Goal: Check status: Check status

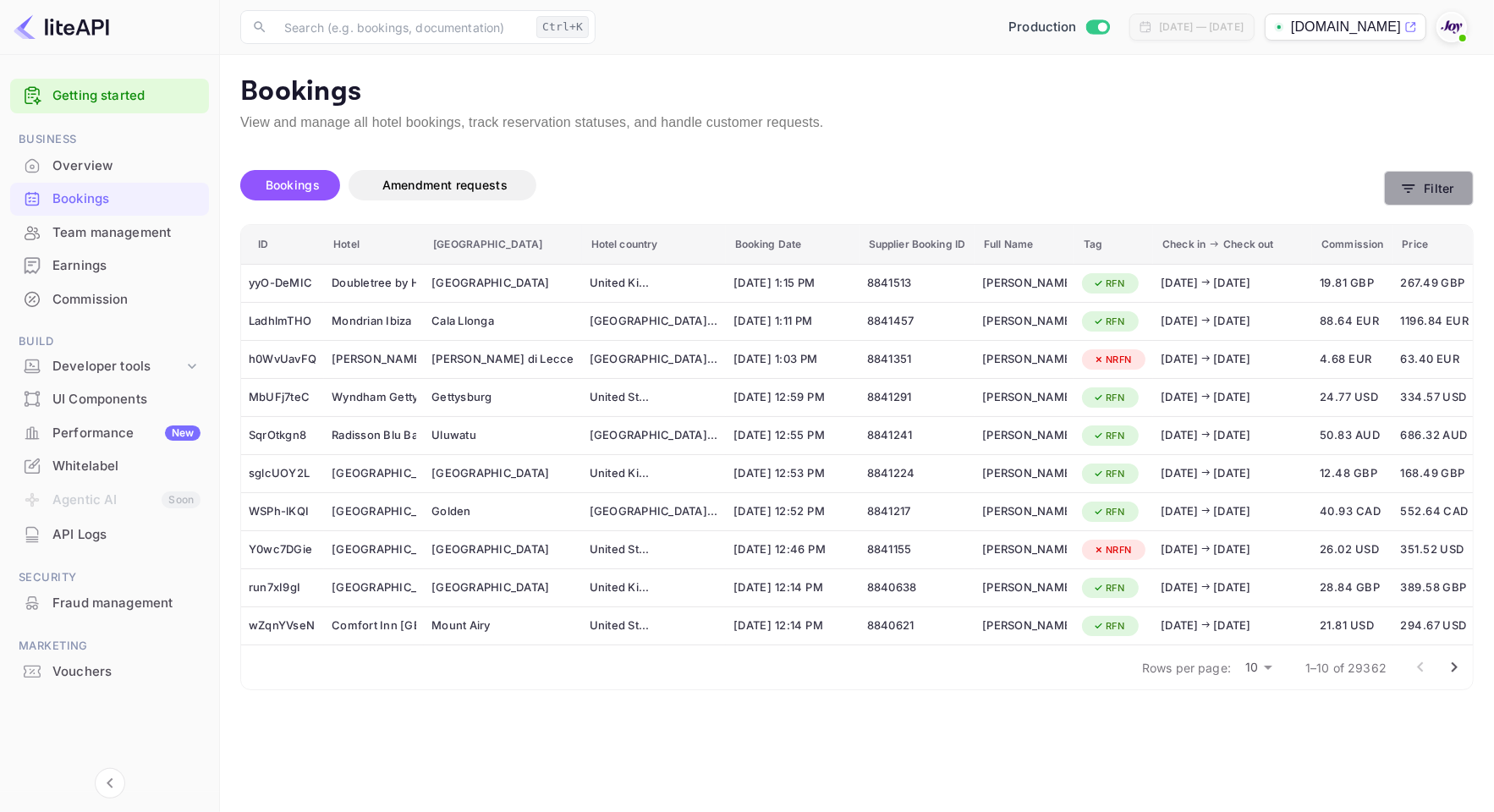
click at [1424, 189] on button "Filter" at bounding box center [1429, 188] width 90 height 35
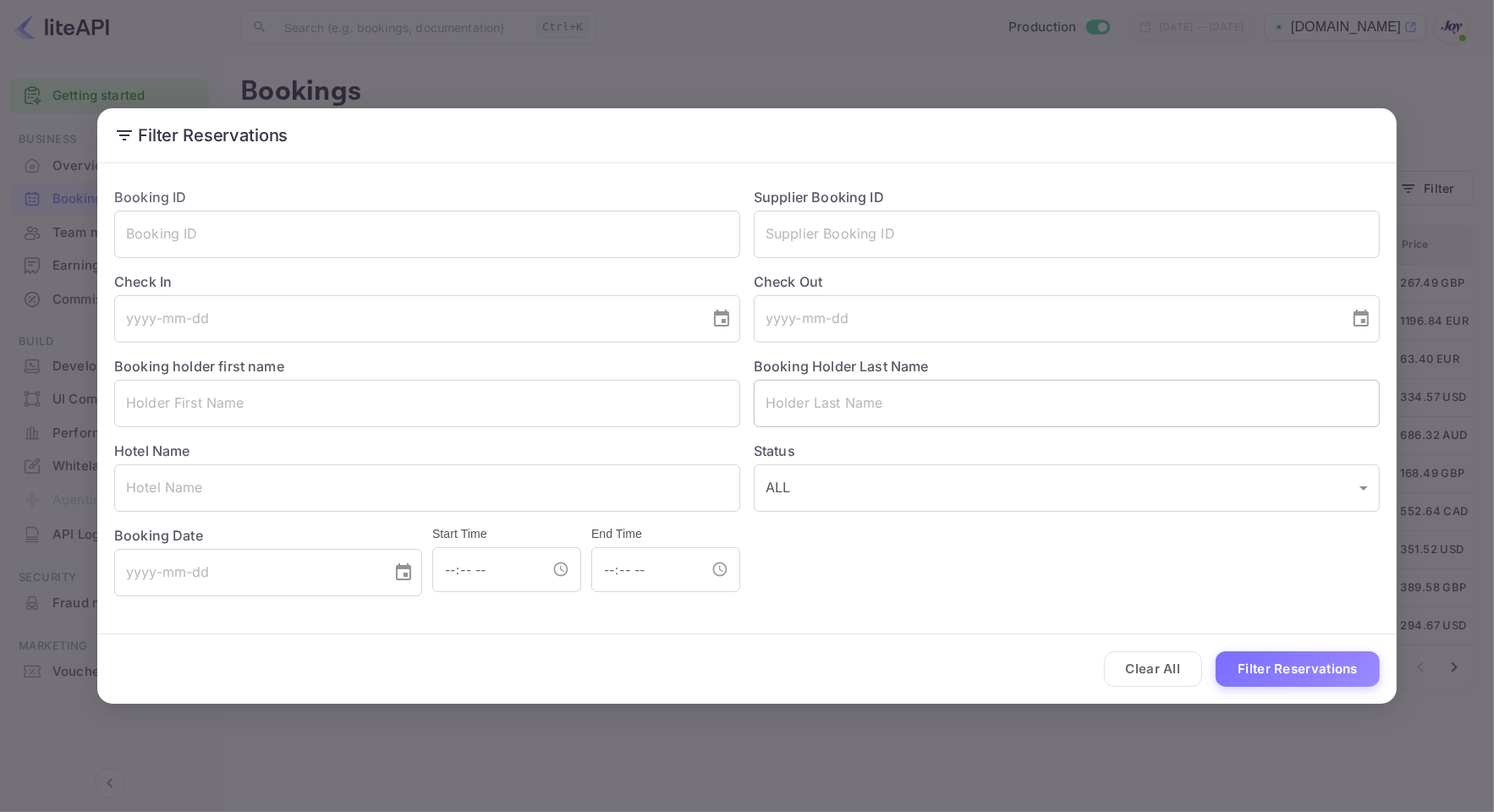
click at [951, 402] on input "text" at bounding box center [1066, 402] width 626 height 47
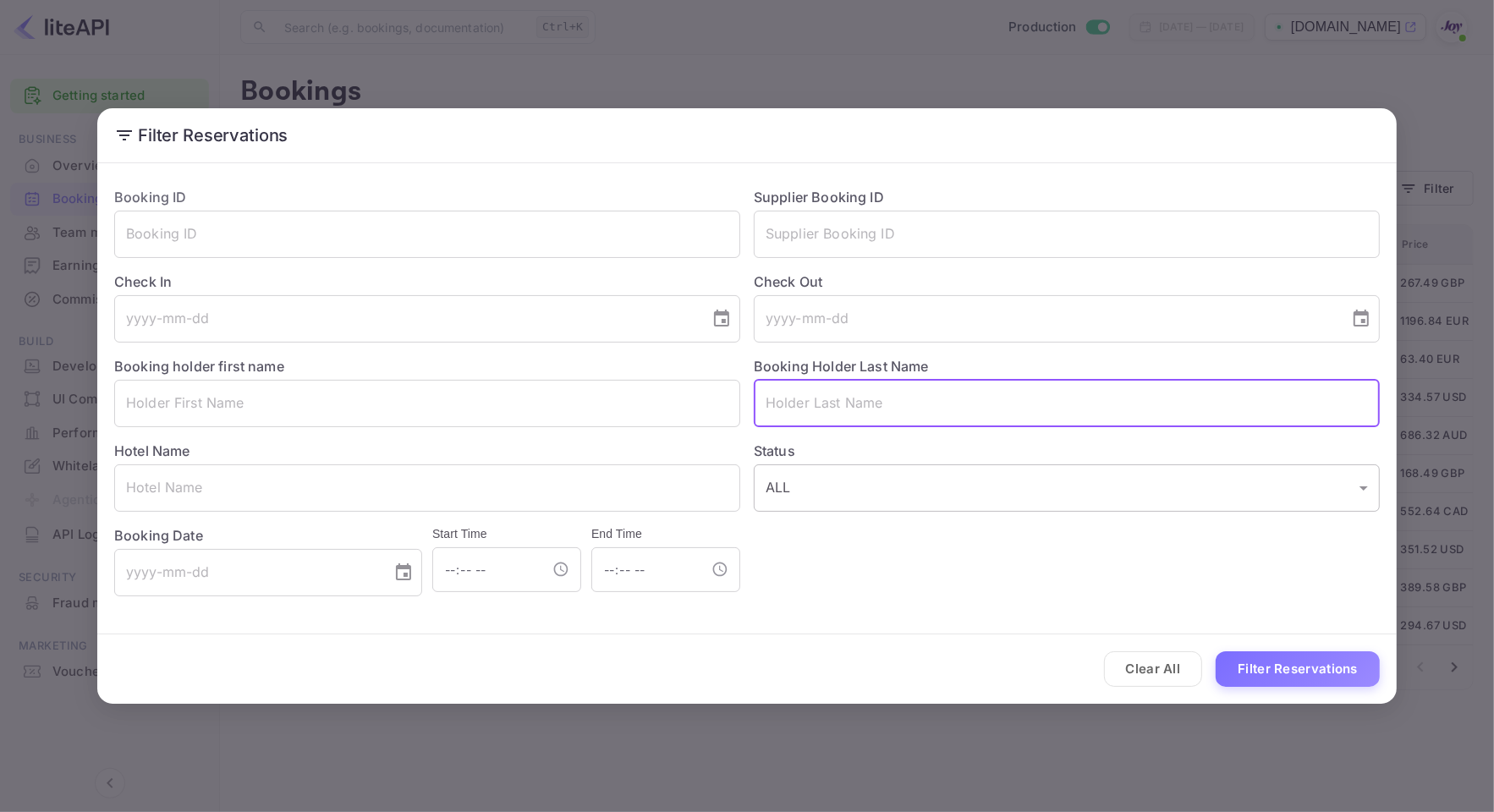
paste input "[PERSON_NAME]"
type input "[PERSON_NAME]"
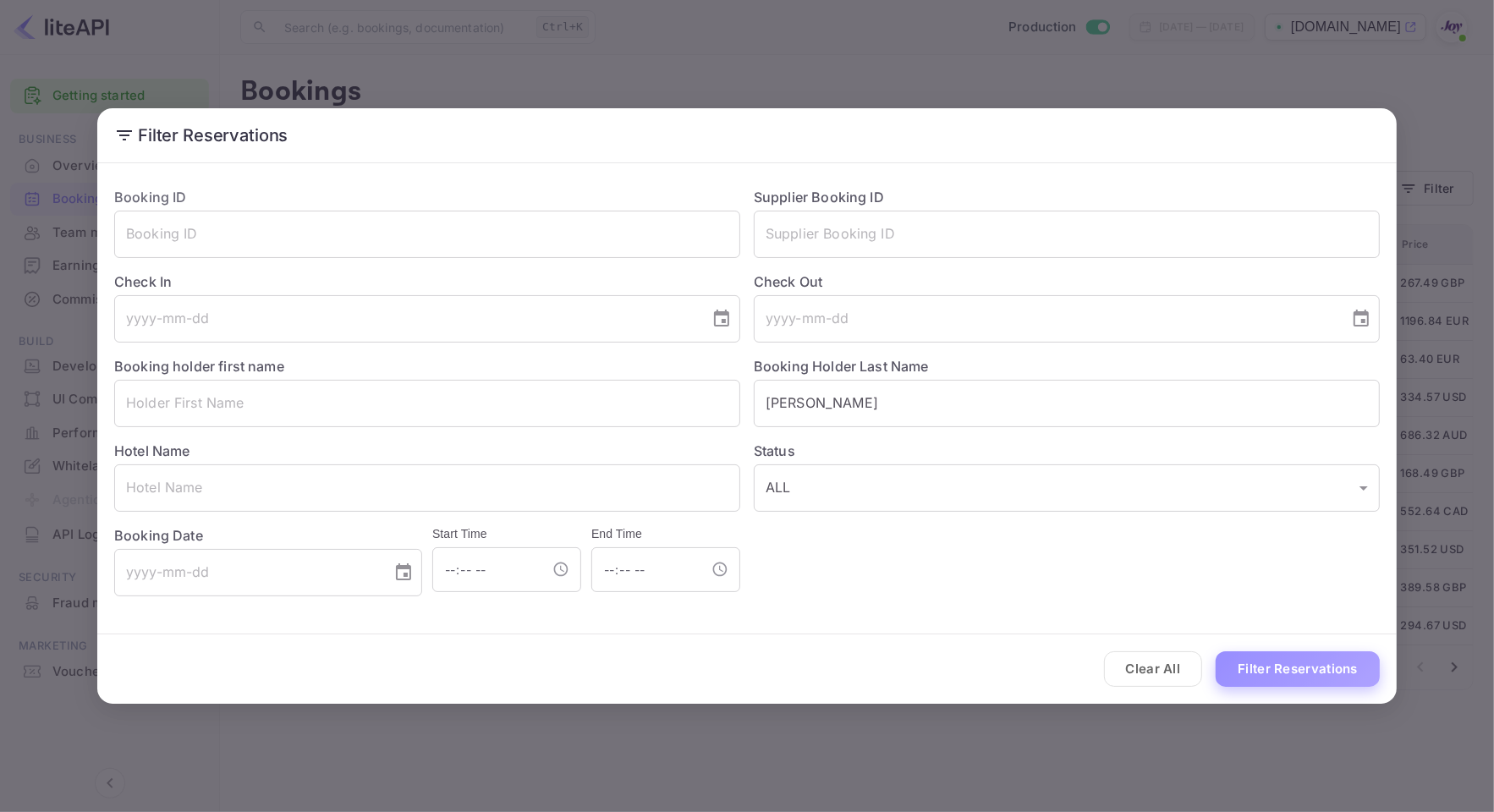
click at [1316, 669] on button "Filter Reservations" at bounding box center [1298, 669] width 164 height 37
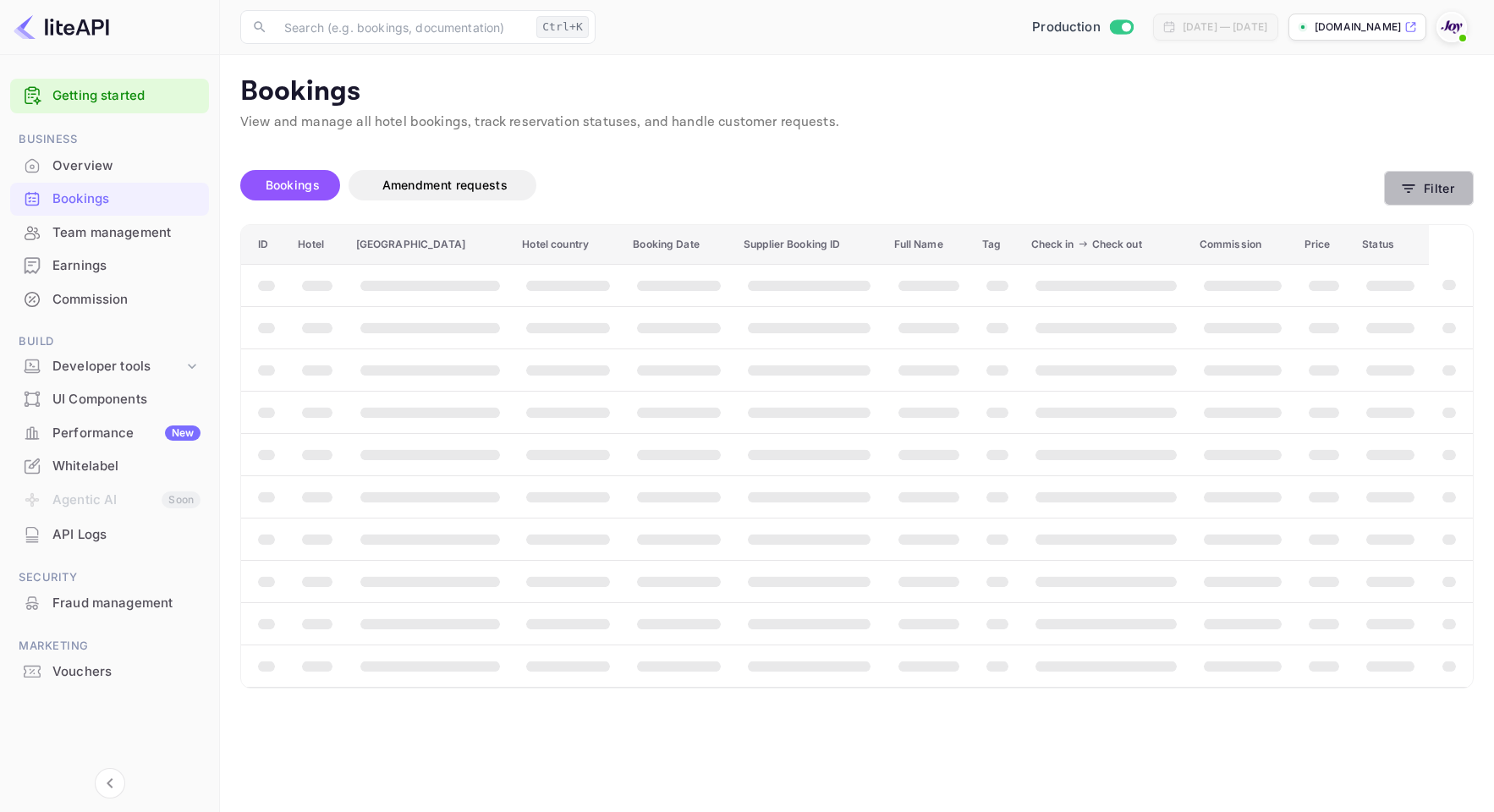
click at [1424, 175] on button "Filter" at bounding box center [1429, 188] width 90 height 35
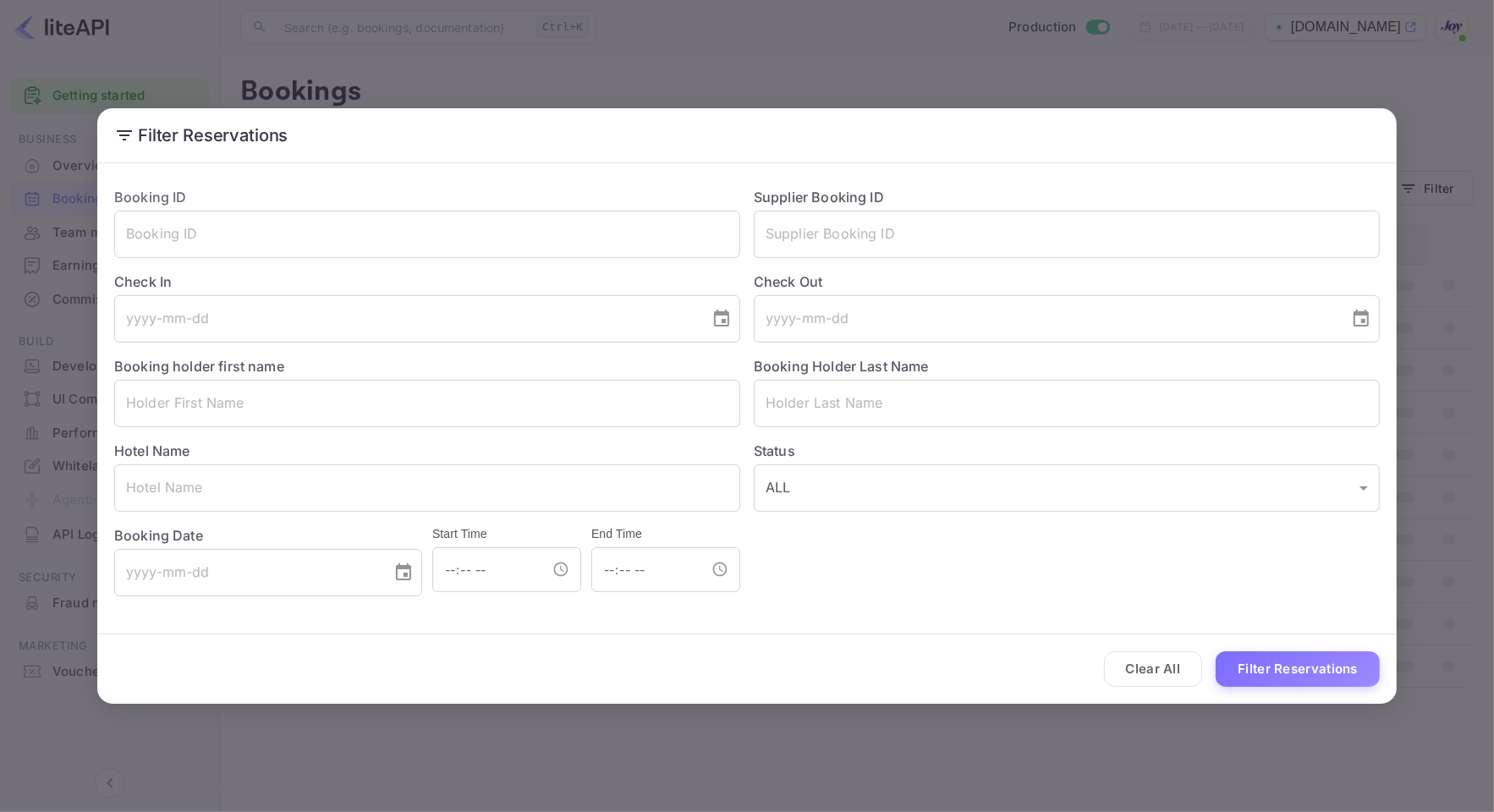
click at [918, 391] on input "text" at bounding box center [1066, 402] width 626 height 47
paste input "[PERSON_NAME]"
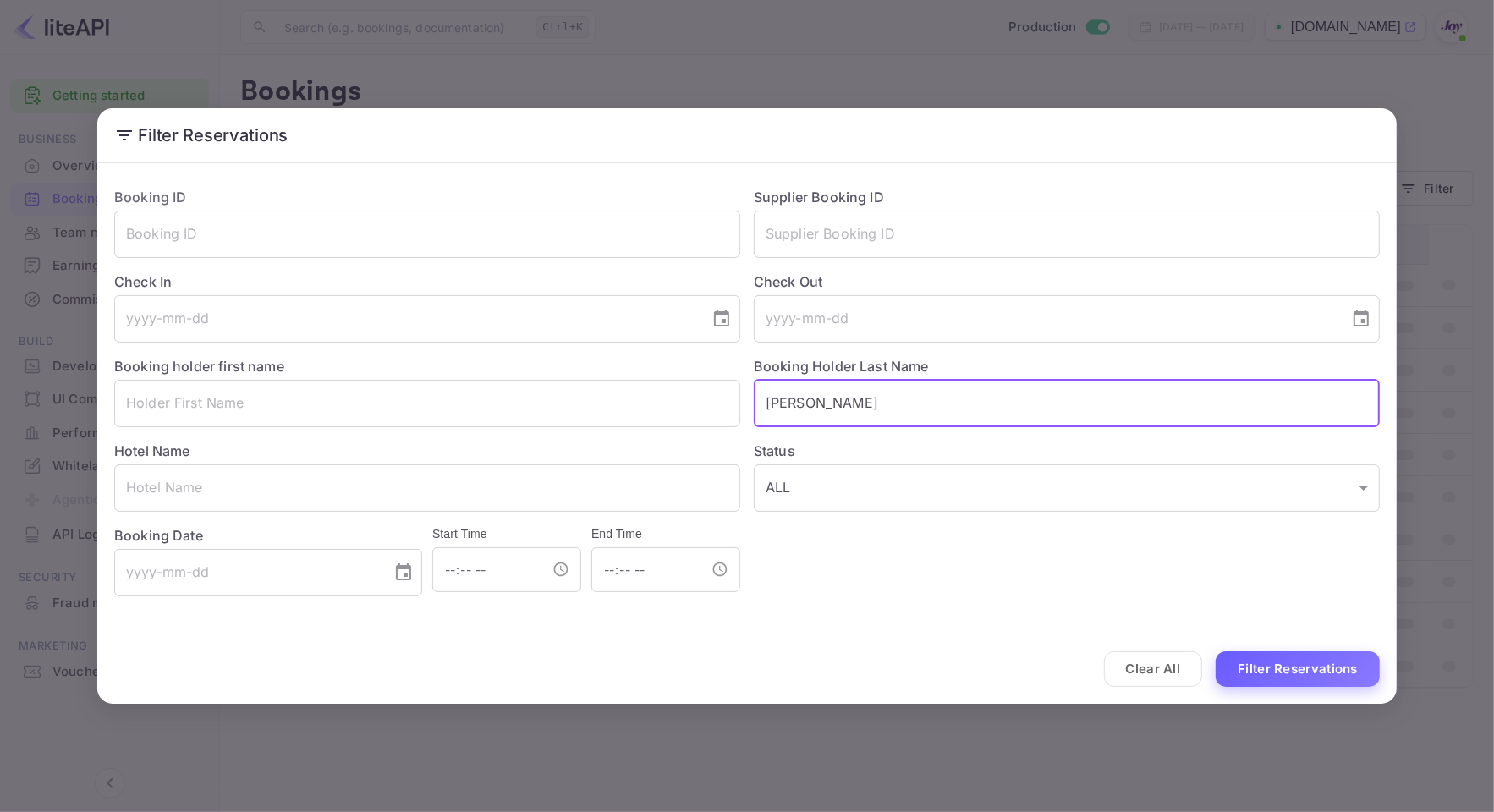
type input "[PERSON_NAME]"
click at [1300, 672] on button "Filter Reservations" at bounding box center [1298, 669] width 164 height 37
